Goal: Book appointment/travel/reservation

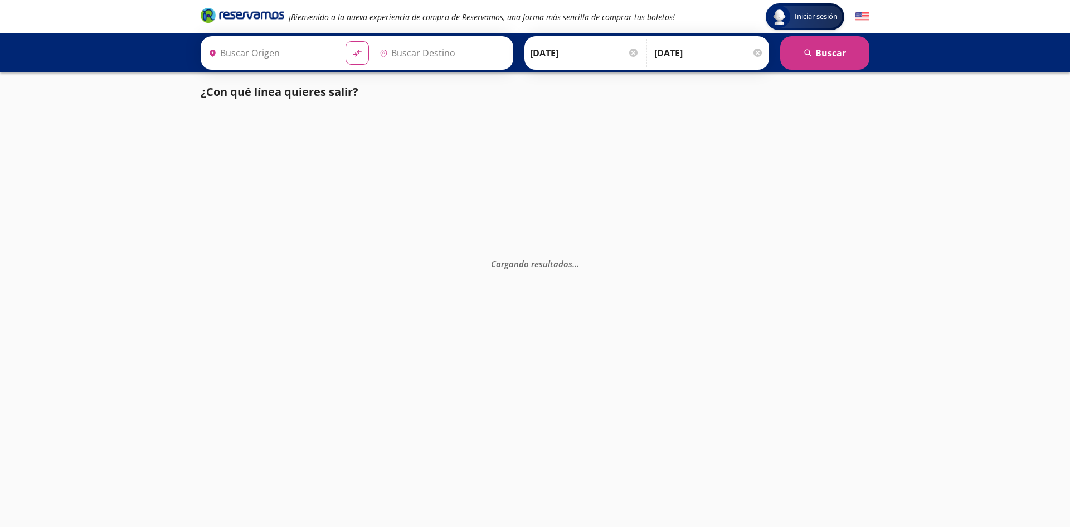
type input "Nogales, [GEOGRAPHIC_DATA]"
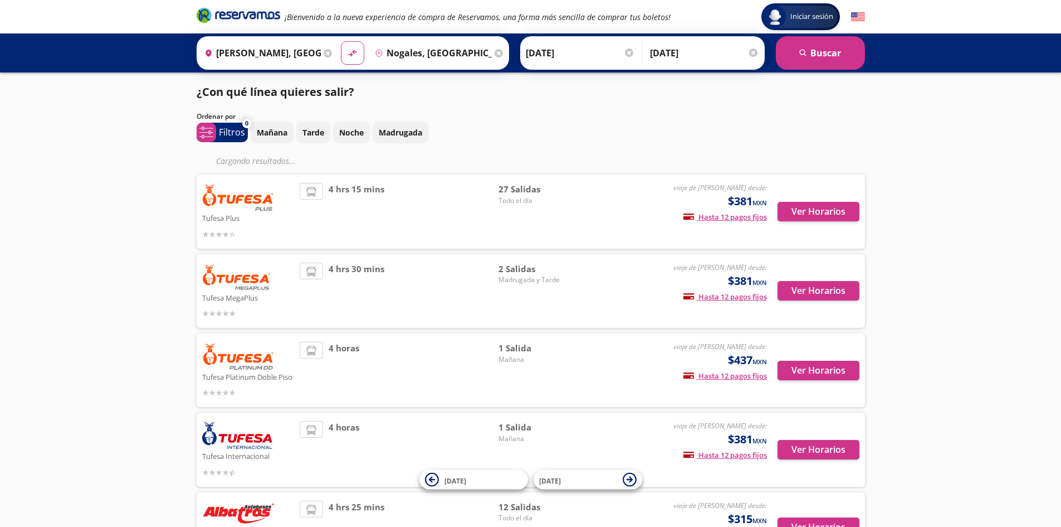
click at [286, 47] on input "[PERSON_NAME], [GEOGRAPHIC_DATA]" at bounding box center [260, 53] width 121 height 28
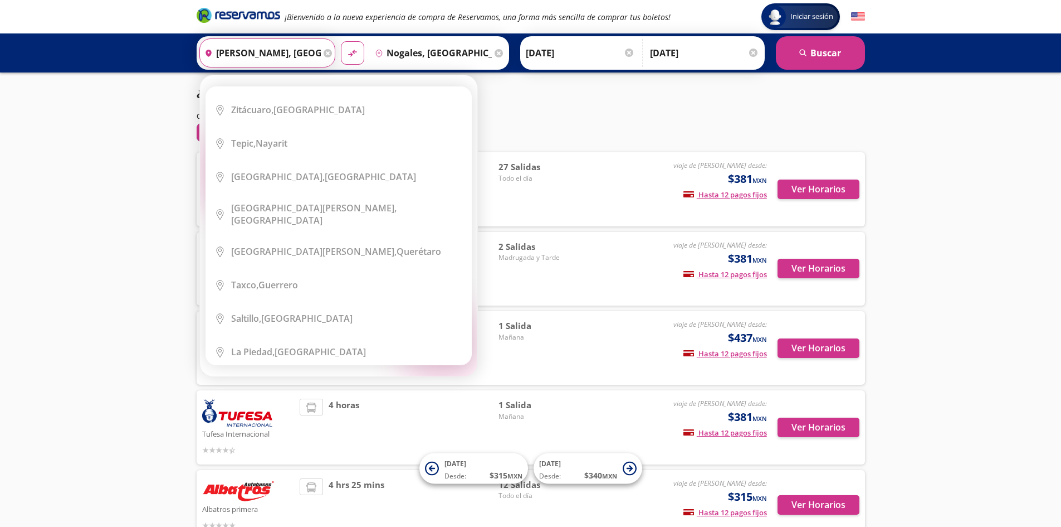
scroll to position [1226, 0]
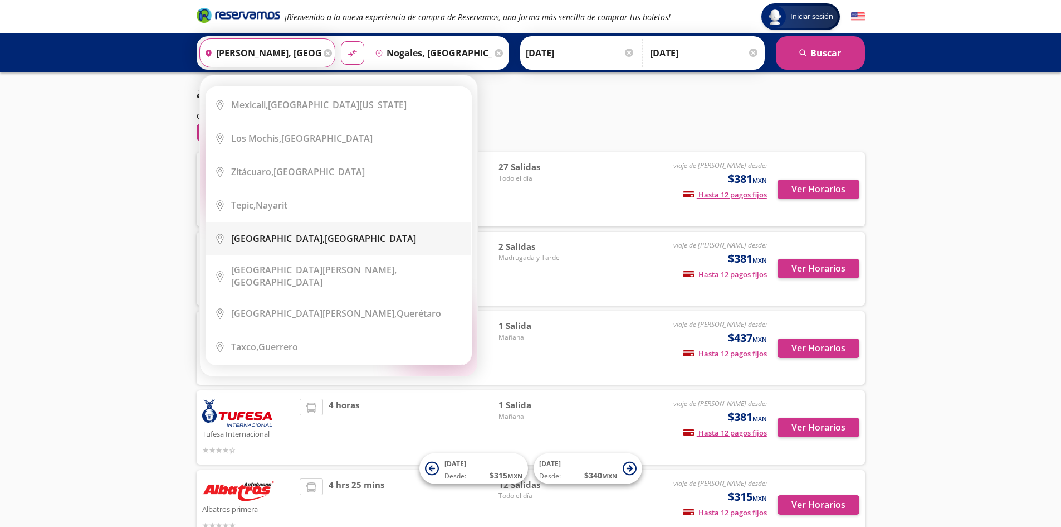
click at [303, 232] on div "[GEOGRAPHIC_DATA], [GEOGRAPHIC_DATA]" at bounding box center [323, 238] width 185 height 12
type input "[GEOGRAPHIC_DATA], [GEOGRAPHIC_DATA]"
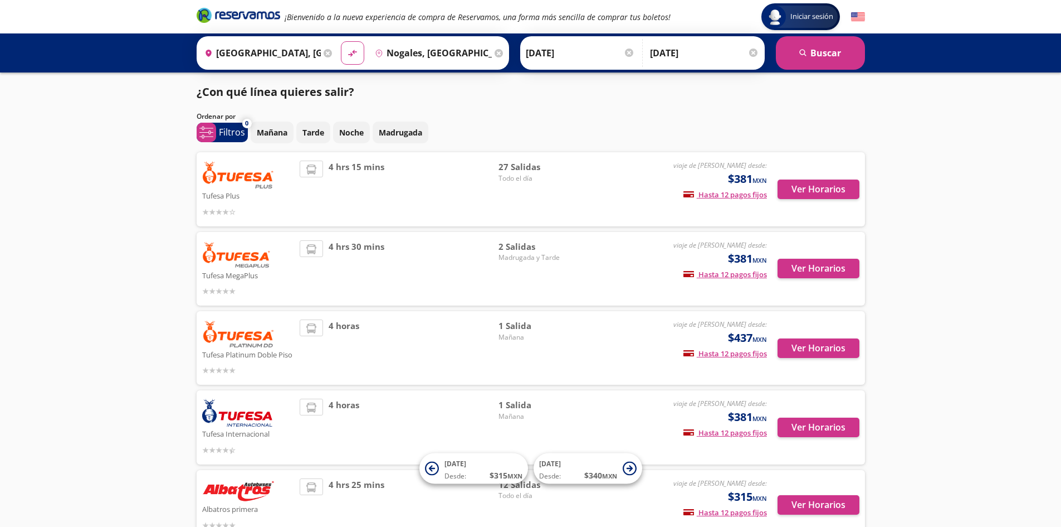
click at [412, 55] on input "Nogales, [GEOGRAPHIC_DATA]" at bounding box center [431, 53] width 121 height 28
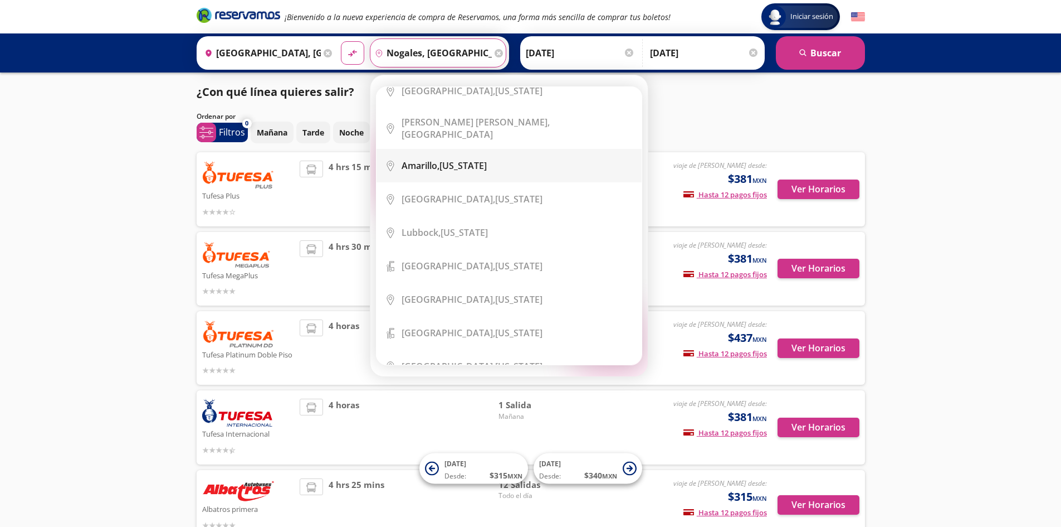
scroll to position [501, 0]
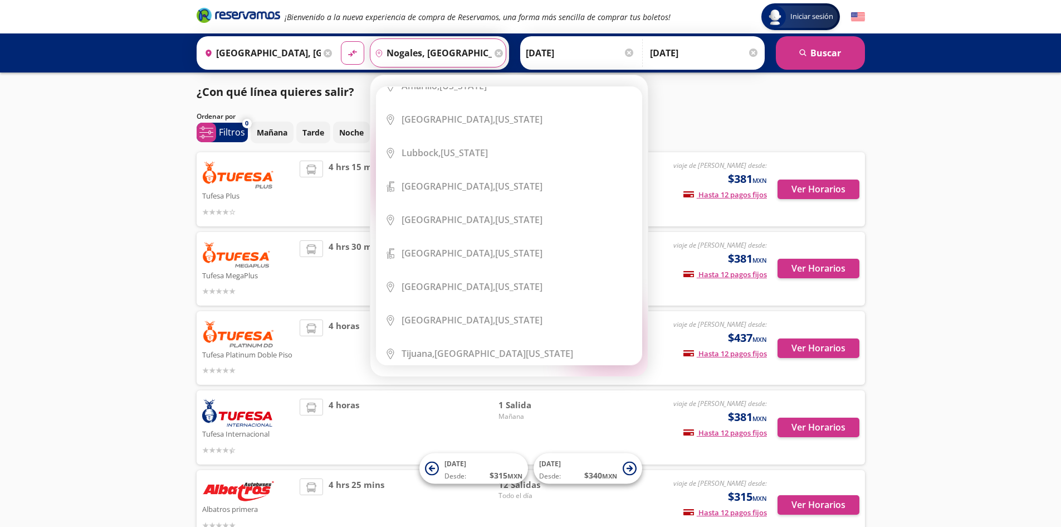
drag, startPoint x: 416, startPoint y: 56, endPoint x: 454, endPoint y: 57, distance: 38.4
click at [454, 57] on input "Nogales, [GEOGRAPHIC_DATA]" at bounding box center [431, 53] width 121 height 28
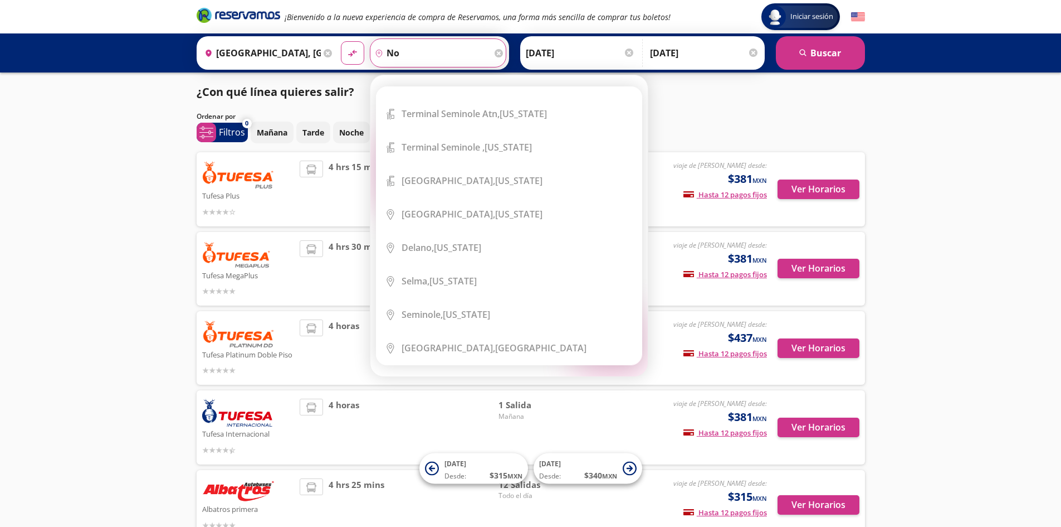
type input "n"
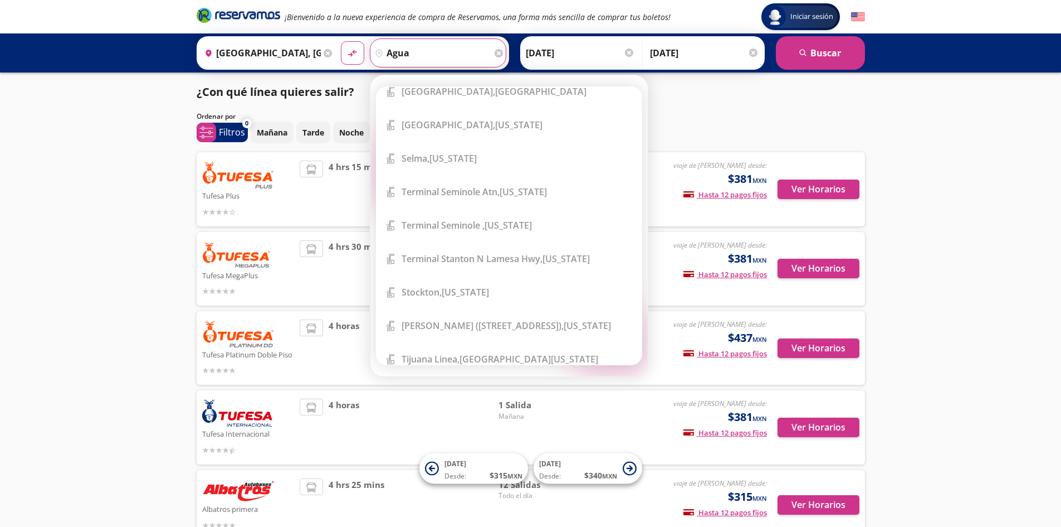
scroll to position [0, 0]
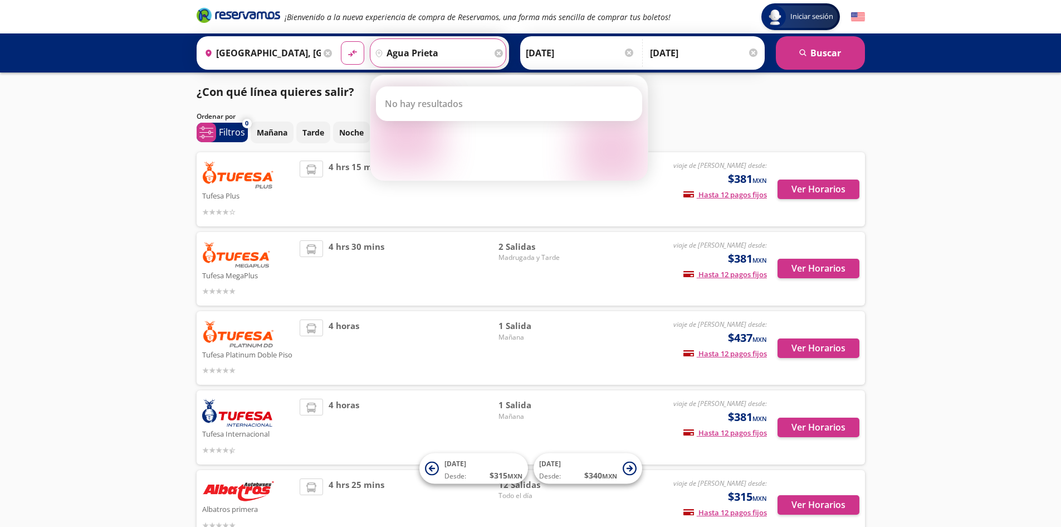
click at [341, 41] on button "material-symbols:compare-arrows-rounded" at bounding box center [352, 52] width 23 height 23
drag, startPoint x: 451, startPoint y: 56, endPoint x: 372, endPoint y: 58, distance: 78.6
click at [372, 58] on input "agua prieta" at bounding box center [431, 53] width 121 height 28
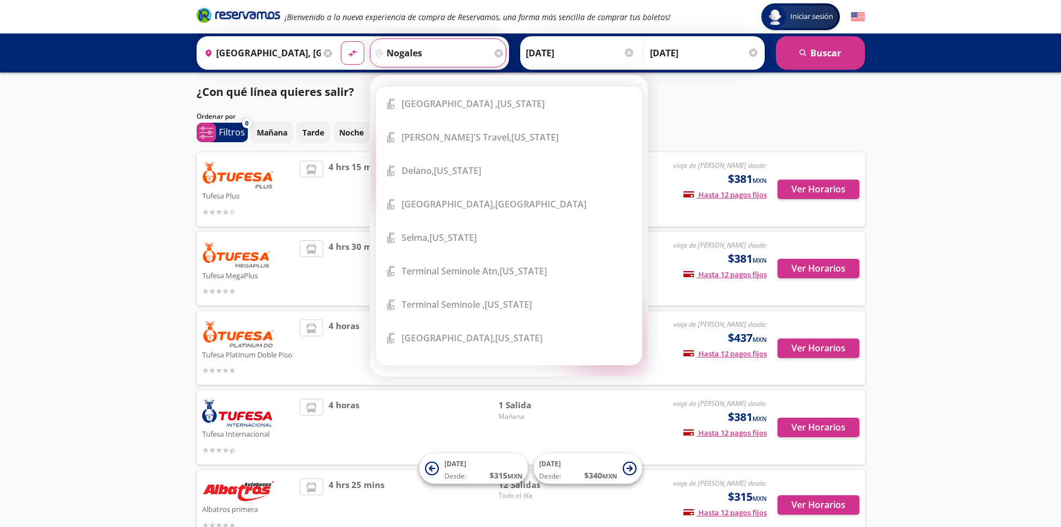
type input "nogales"
click at [341, 41] on button "material-symbols:compare-arrows-rounded" at bounding box center [352, 52] width 23 height 23
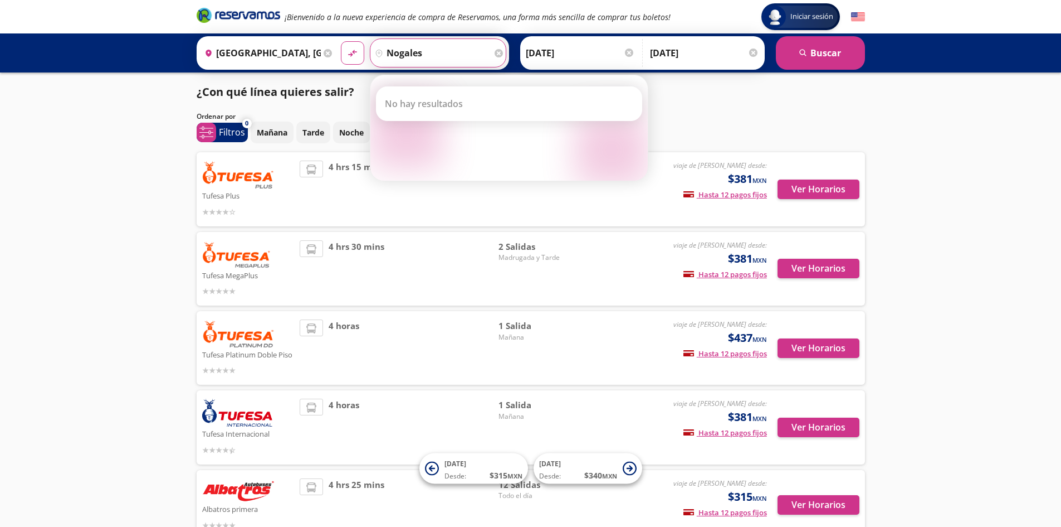
drag, startPoint x: 436, startPoint y: 52, endPoint x: 311, endPoint y: 64, distance: 126.0
click at [311, 64] on div "Origen heroicons:map-pin-20-solid [GEOGRAPHIC_DATA], [GEOGRAPHIC_DATA] Destino …" at bounding box center [353, 52] width 313 height 33
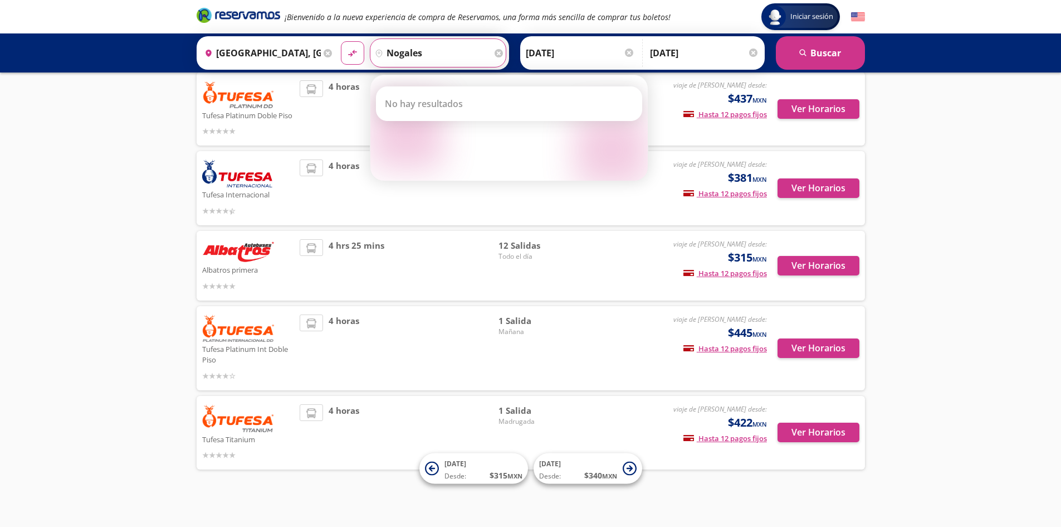
scroll to position [243, 0]
